Goal: Transaction & Acquisition: Purchase product/service

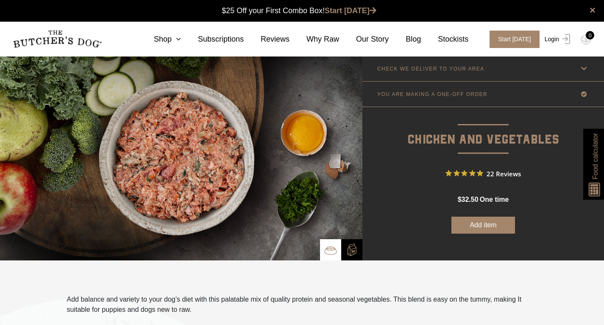
click at [548, 36] on link "Login" at bounding box center [557, 39] width 28 height 17
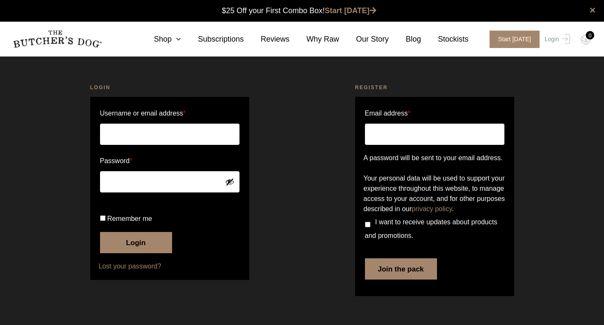
click at [137, 137] on input "Username or email address *" at bounding box center [170, 133] width 140 height 21
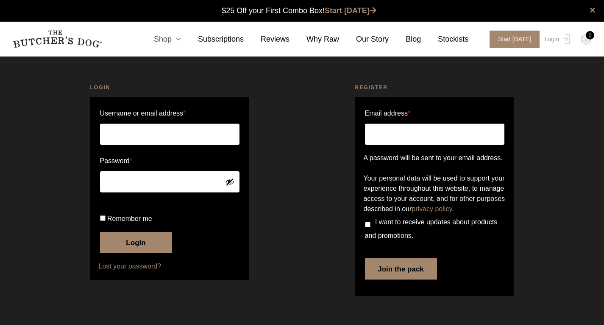
click at [181, 42] on icon at bounding box center [176, 39] width 9 height 8
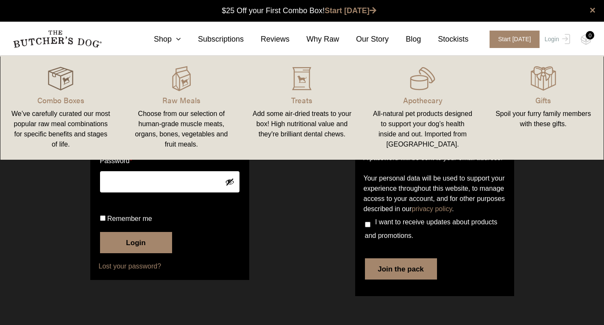
click at [58, 85] on img at bounding box center [60, 78] width 25 height 25
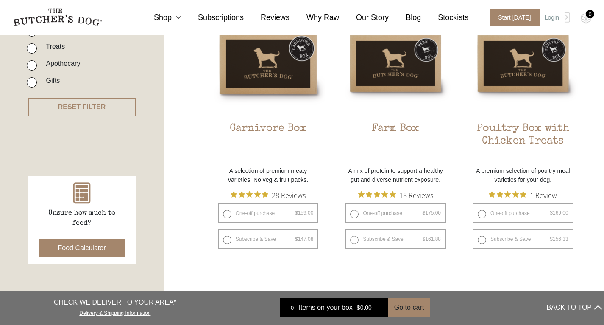
scroll to position [255, 0]
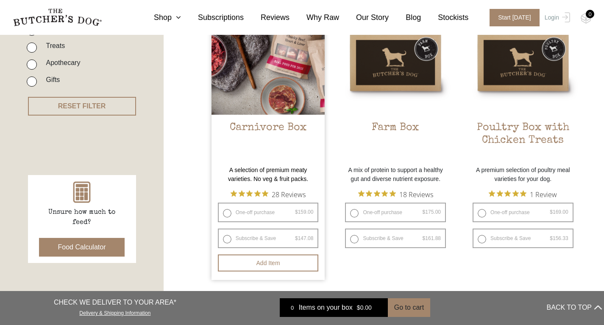
click at [292, 212] on label "One-off purchase $ 159.00 — or subscribe and save 7.5%" at bounding box center [268, 212] width 101 height 20
radio input "true"
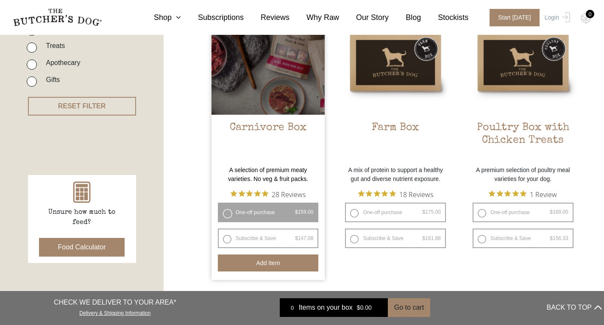
click at [277, 263] on button "Add item" at bounding box center [268, 262] width 101 height 17
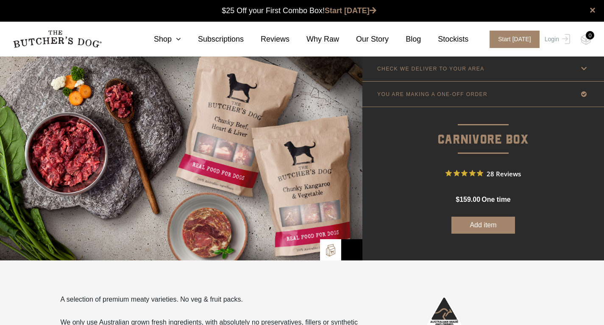
click at [488, 226] on button "Add item" at bounding box center [484, 224] width 64 height 17
click at [589, 36] on div "0" at bounding box center [590, 35] width 8 height 8
click at [582, 66] on icon at bounding box center [584, 68] width 11 height 11
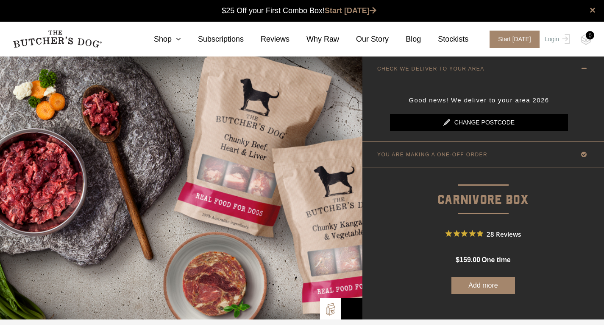
click at [494, 121] on link "Change postcode" at bounding box center [479, 122] width 178 height 17
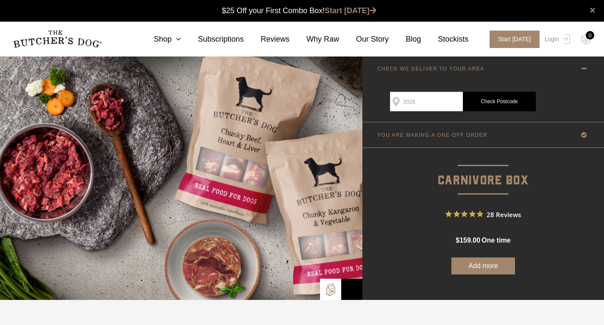
click at [585, 69] on icon at bounding box center [584, 68] width 11 height 11
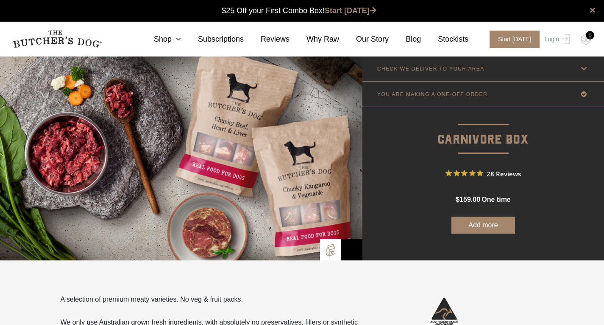
click at [541, 93] on link "YOU ARE MAKING A ONE-OFF ORDER" at bounding box center [484, 93] width 242 height 25
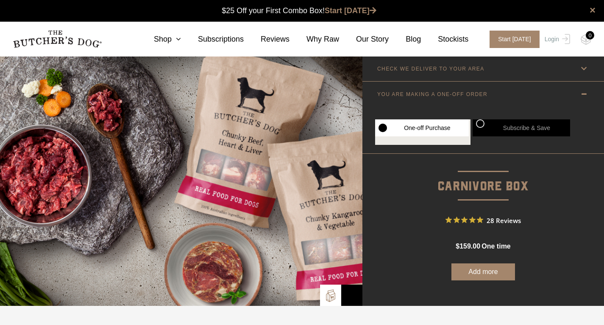
click at [493, 270] on button "Add more" at bounding box center [484, 271] width 64 height 17
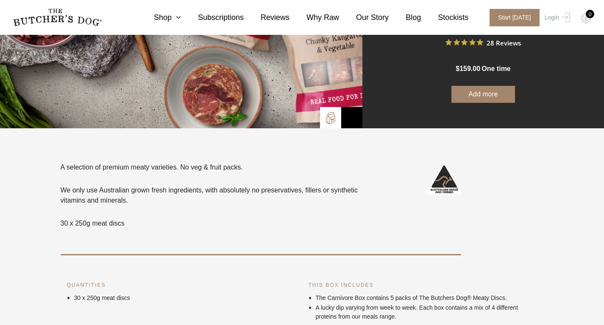
scroll to position [61, 0]
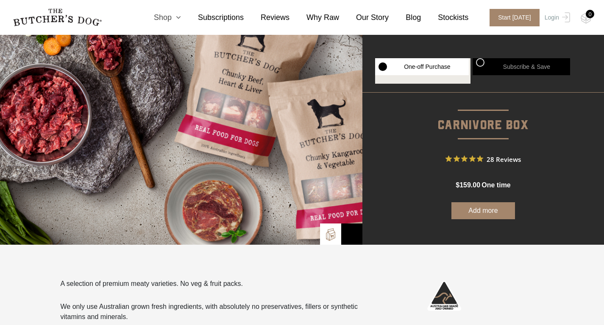
click at [181, 20] on icon at bounding box center [176, 18] width 9 height 8
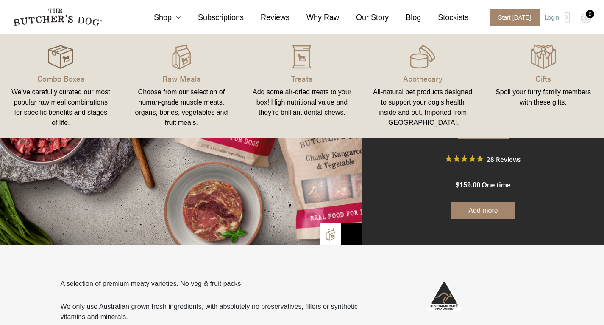
click at [55, 54] on img at bounding box center [60, 56] width 25 height 25
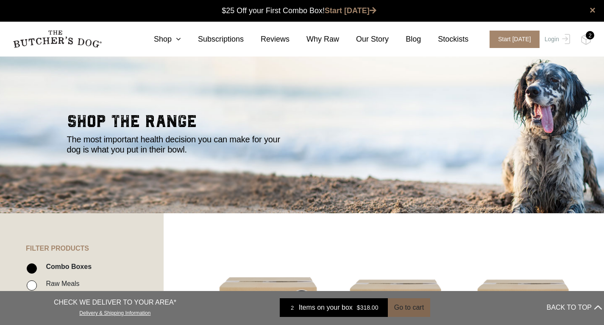
click at [415, 307] on button "Go to cart" at bounding box center [409, 307] width 42 height 19
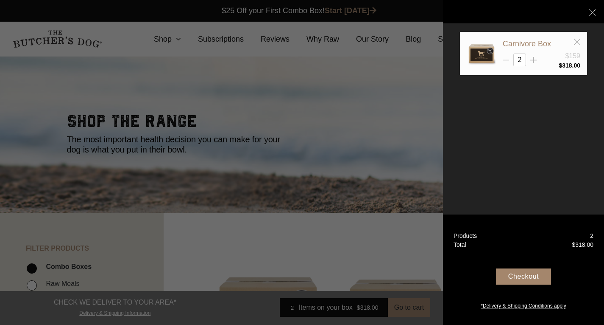
click at [509, 60] on line at bounding box center [506, 60] width 6 height 0
type input "1"
click at [537, 276] on div "Checkout" at bounding box center [523, 276] width 55 height 16
